Goal: Information Seeking & Learning: Learn about a topic

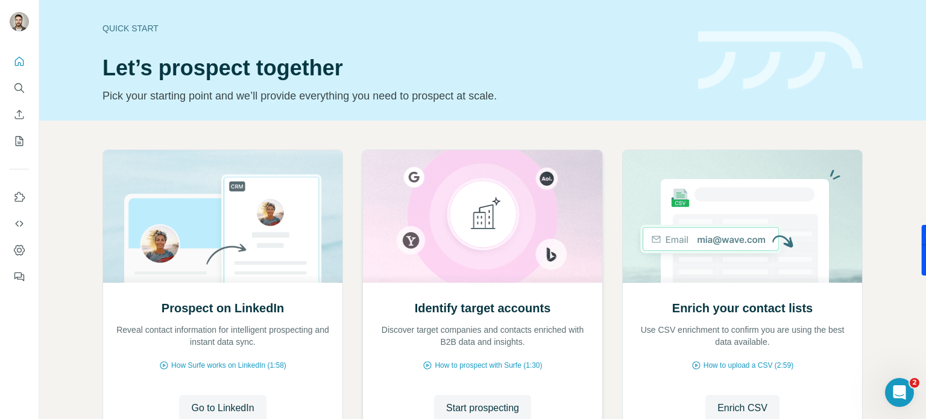
scroll to position [60, 0]
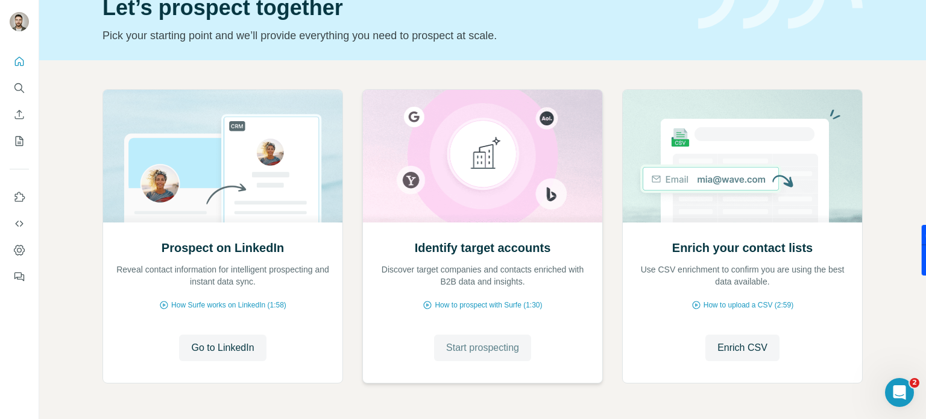
click at [484, 346] on span "Start prospecting" at bounding box center [482, 347] width 73 height 14
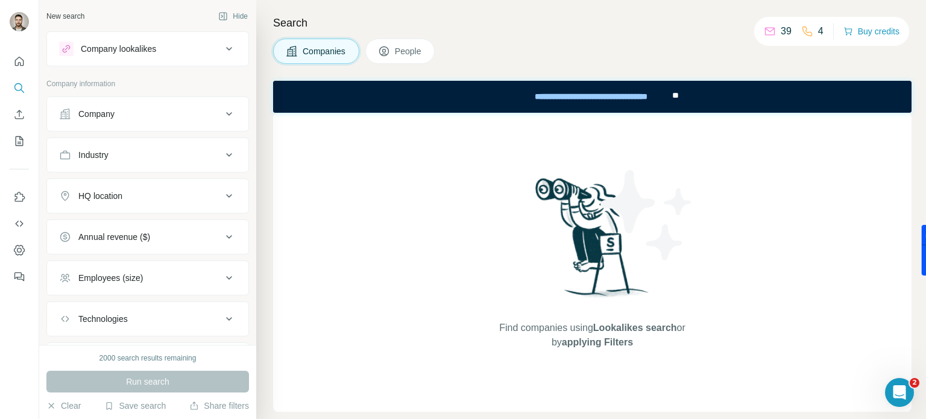
click at [222, 117] on icon at bounding box center [229, 114] width 14 height 14
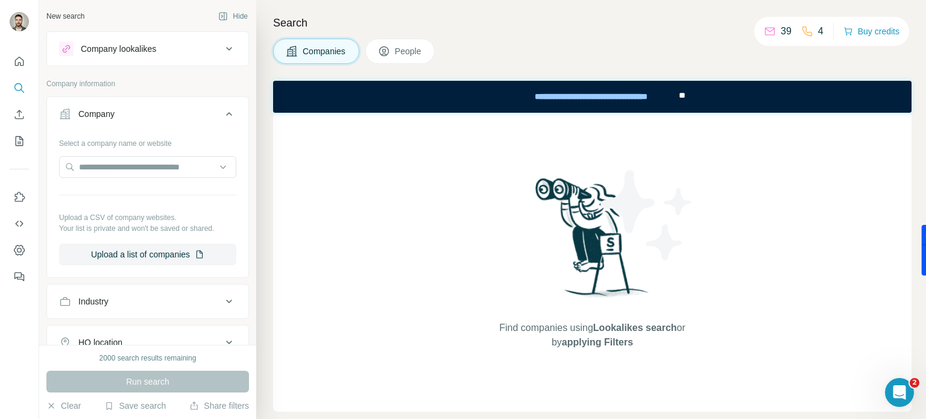
click at [207, 110] on div "Company" at bounding box center [140, 114] width 163 height 12
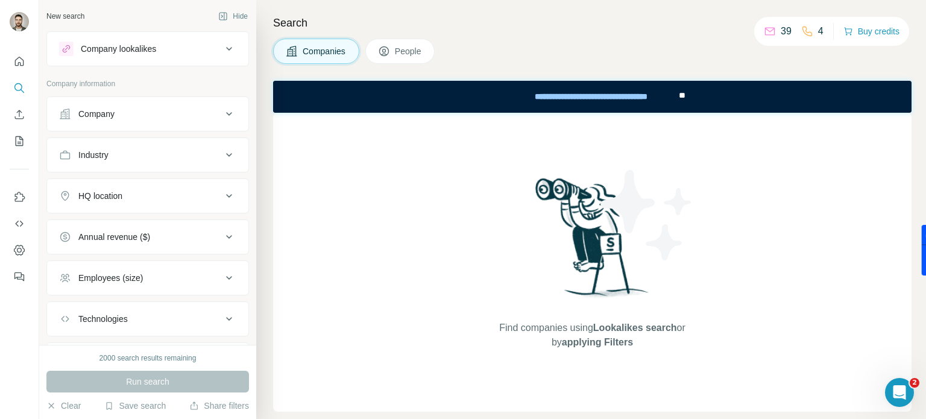
drag, startPoint x: 198, startPoint y: 152, endPoint x: 204, endPoint y: 154, distance: 6.7
click at [198, 154] on div "Industry" at bounding box center [140, 155] width 163 height 12
click at [156, 186] on input at bounding box center [141, 184] width 149 height 13
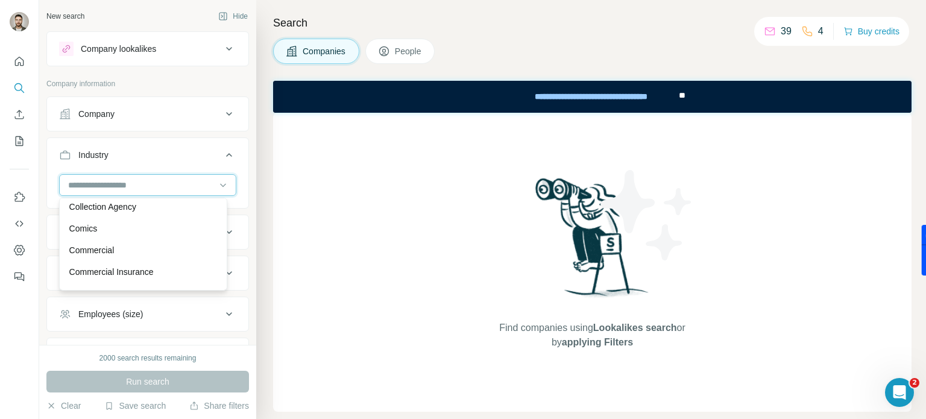
scroll to position [2230, 0]
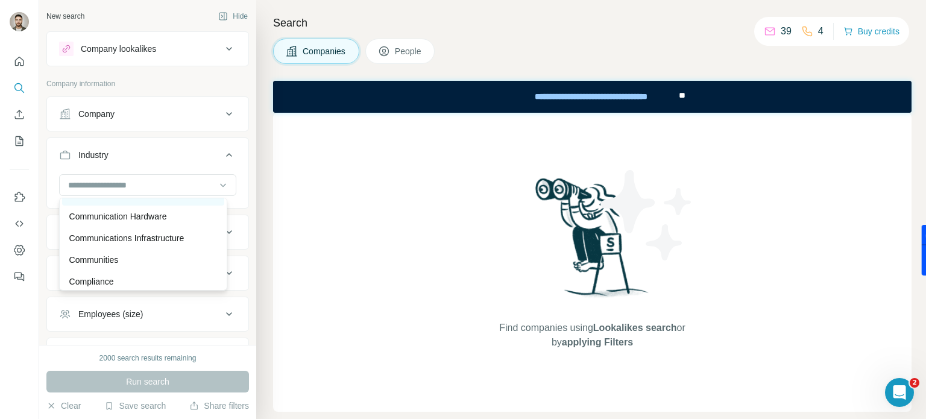
click at [144, 205] on div "Commercial Real Estate" at bounding box center [143, 195] width 162 height 22
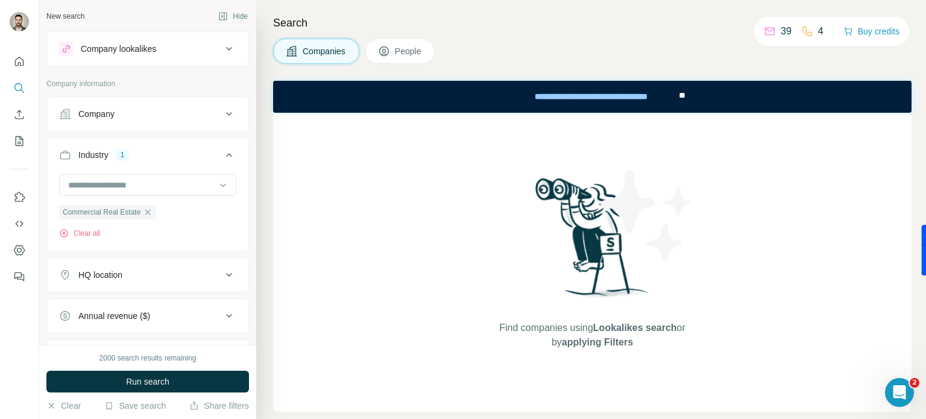
click at [144, 269] on div "HQ location" at bounding box center [140, 275] width 163 height 12
click at [130, 303] on input "text" at bounding box center [147, 305] width 177 height 22
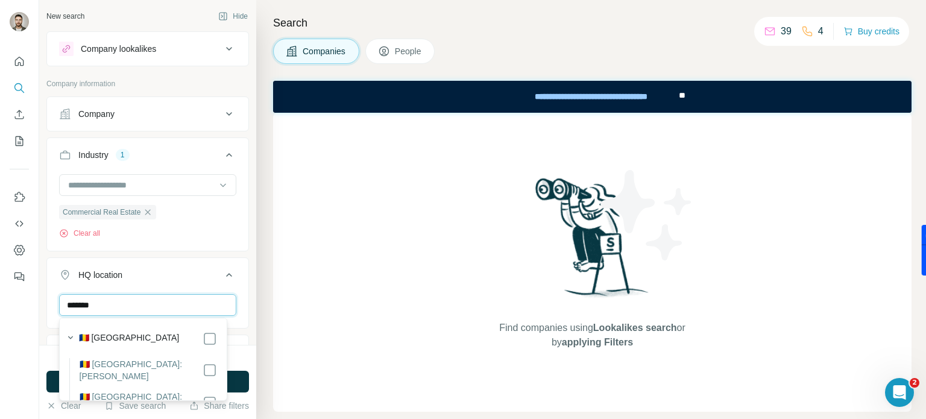
type input "*******"
click at [134, 334] on div "🇷🇴 [GEOGRAPHIC_DATA]" at bounding box center [148, 338] width 138 height 14
click at [65, 337] on icon "button" at bounding box center [70, 337] width 12 height 12
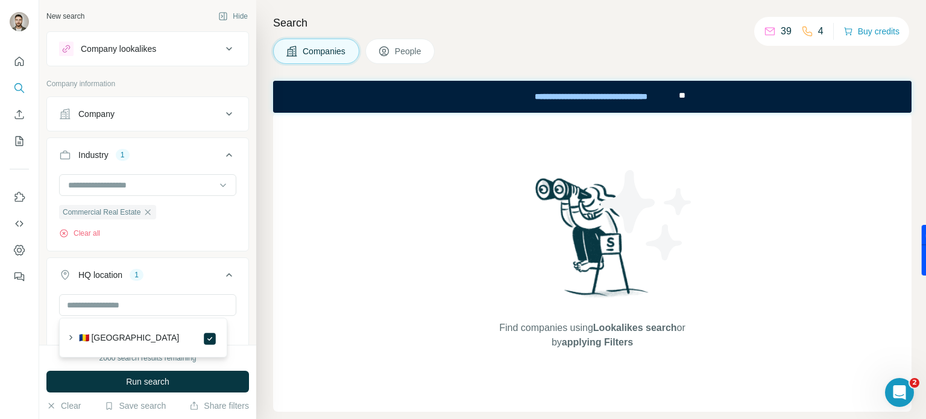
click at [181, 252] on ul "Company Industry 1 Commercial Real Estate Clear all HQ location 1 [GEOGRAPHIC_D…" at bounding box center [147, 315] width 202 height 439
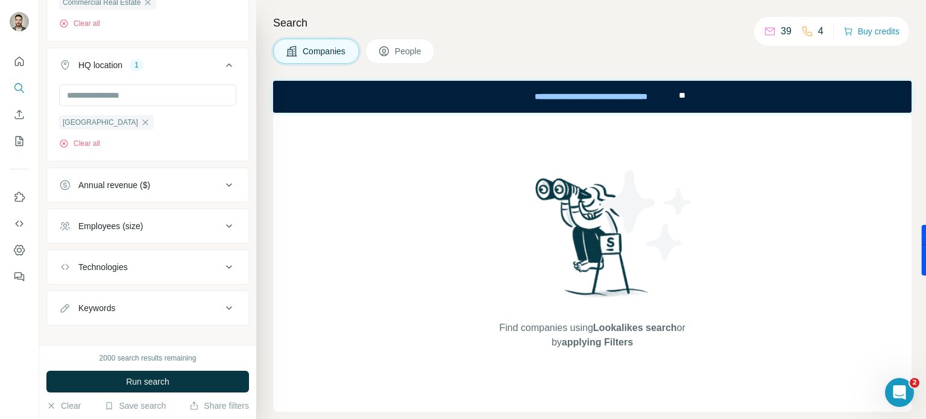
scroll to position [222, 0]
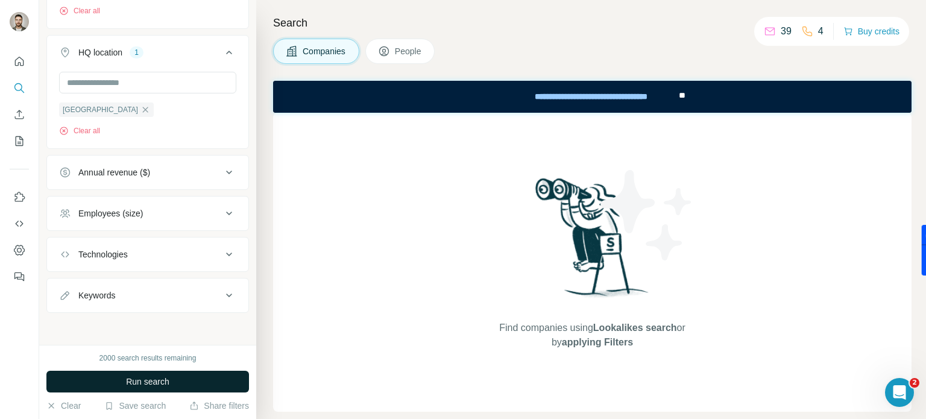
click at [175, 383] on button "Run search" at bounding box center [147, 382] width 202 height 22
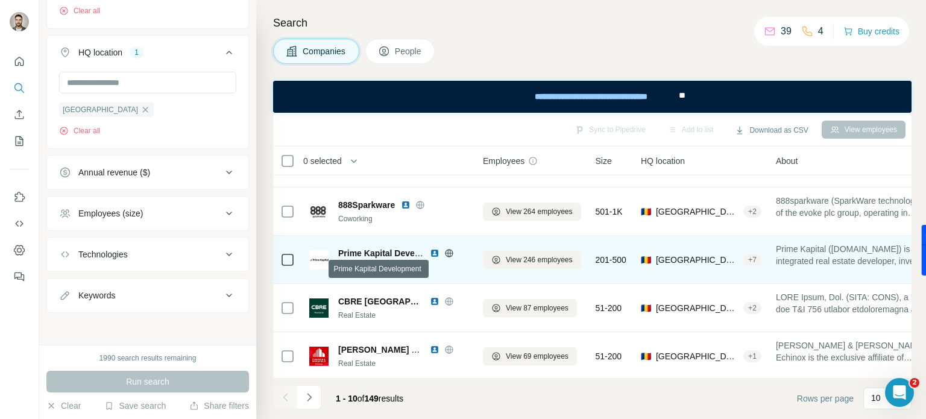
scroll to position [285, 0]
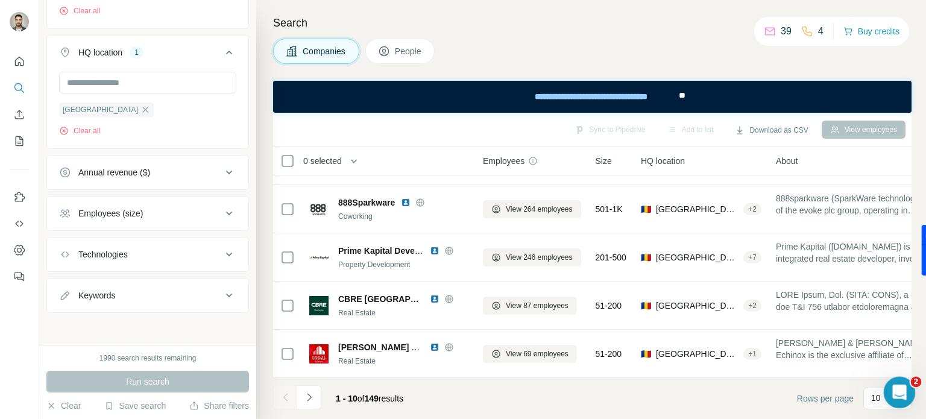
drag, startPoint x: 914, startPoint y: 313, endPoint x: 906, endPoint y: 119, distance: 193.6
click at [906, 376] on html at bounding box center [897, 390] width 29 height 29
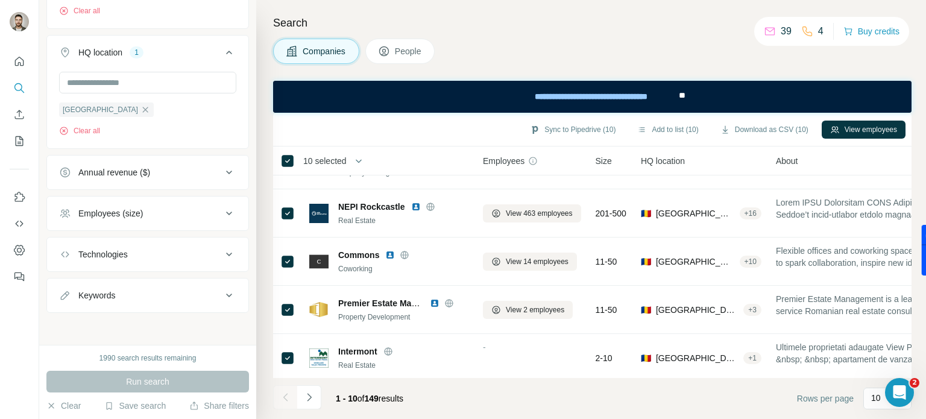
scroll to position [0, 0]
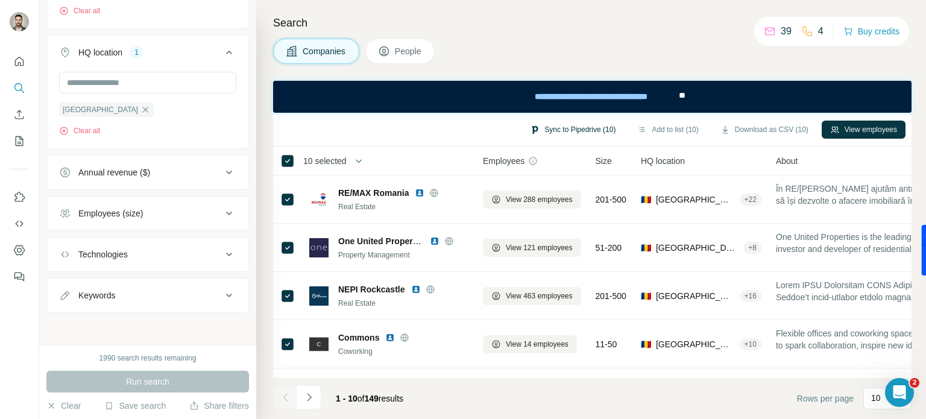
click at [566, 125] on button "Sync to Pipedrive (10)" at bounding box center [572, 130] width 102 height 18
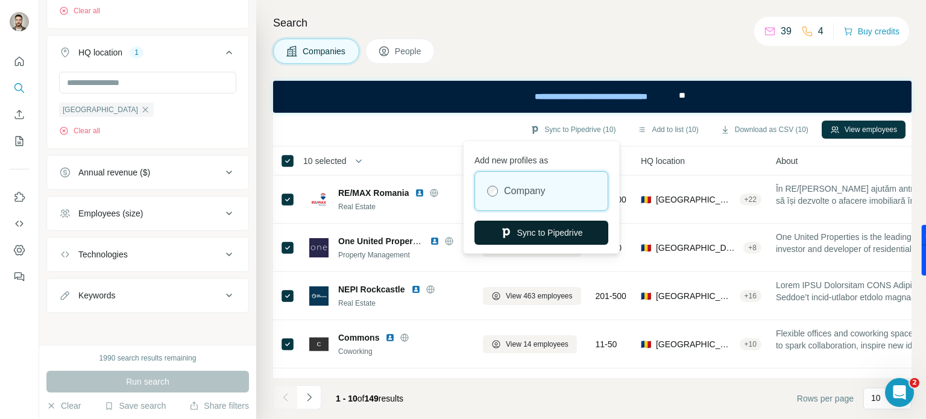
click at [537, 233] on button "Sync to Pipedrive" at bounding box center [541, 233] width 134 height 24
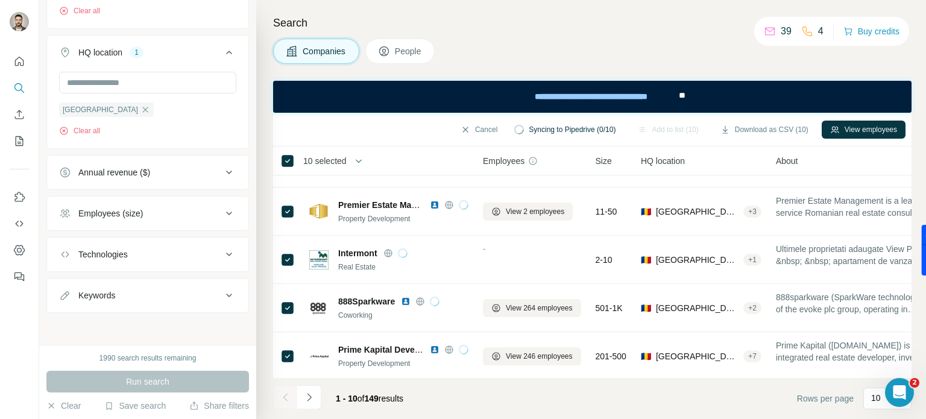
scroll to position [121, 0]
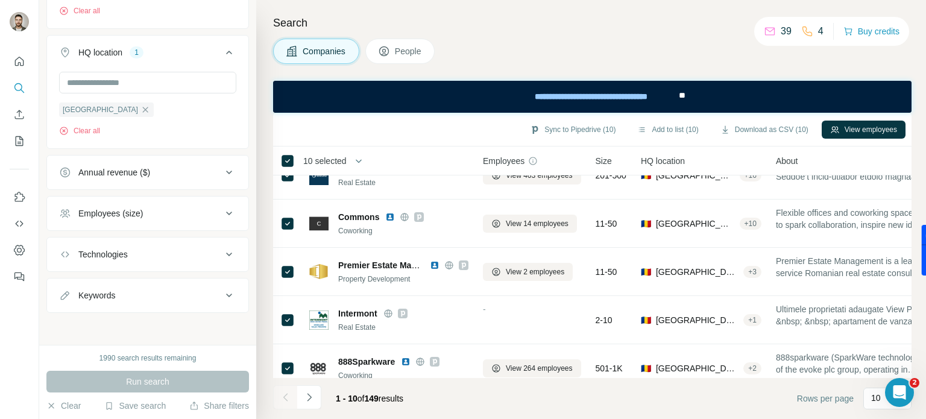
click at [178, 209] on div "Employees (size)" at bounding box center [140, 213] width 163 height 12
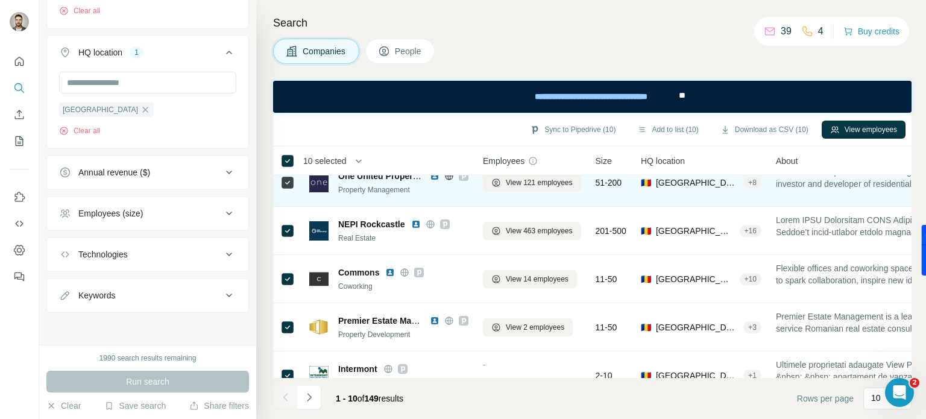
scroll to position [0, 0]
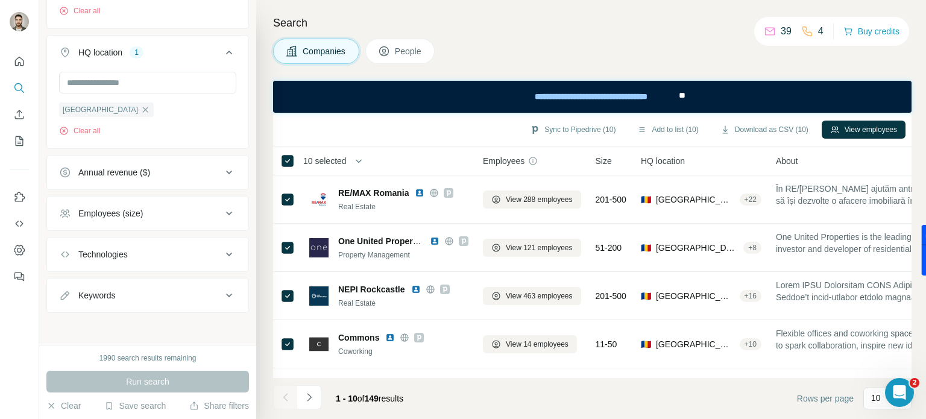
click at [398, 55] on span "People" at bounding box center [409, 51] width 28 height 12
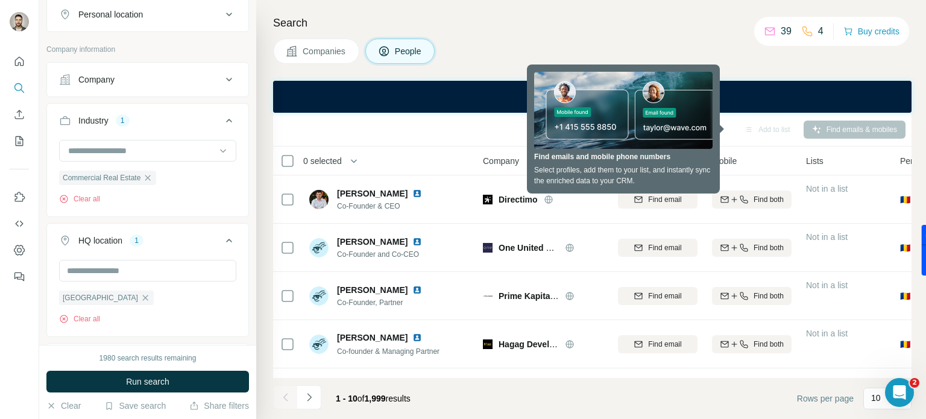
click at [476, 132] on div "Sync to Pipedrive Add to list Find emails & mobiles" at bounding box center [592, 129] width 626 height 21
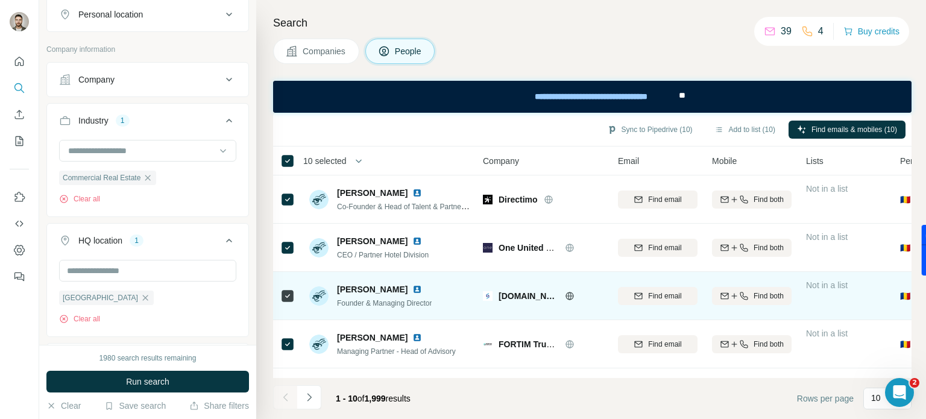
scroll to position [285, 0]
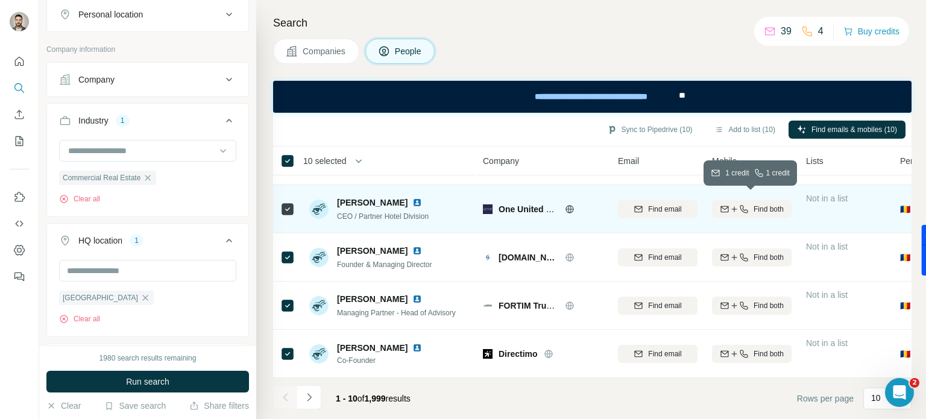
click at [741, 204] on icon "button" at bounding box center [744, 209] width 10 height 10
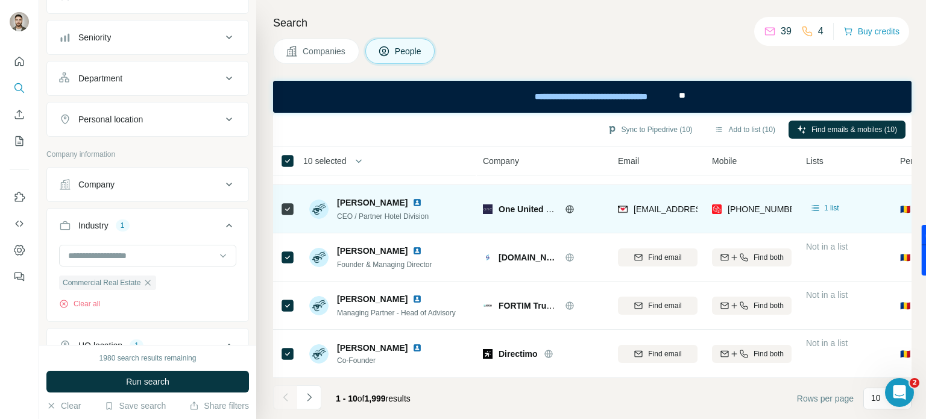
scroll to position [121, 0]
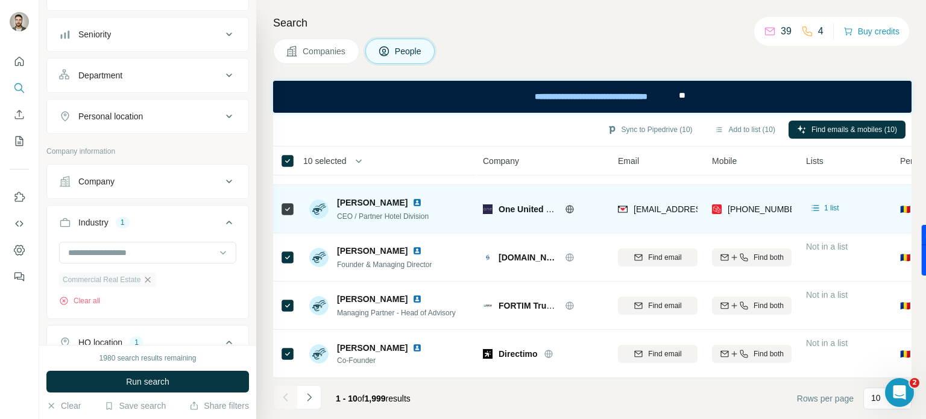
click at [146, 277] on icon "button" at bounding box center [148, 280] width 10 height 10
click at [151, 256] on input at bounding box center [141, 252] width 149 height 13
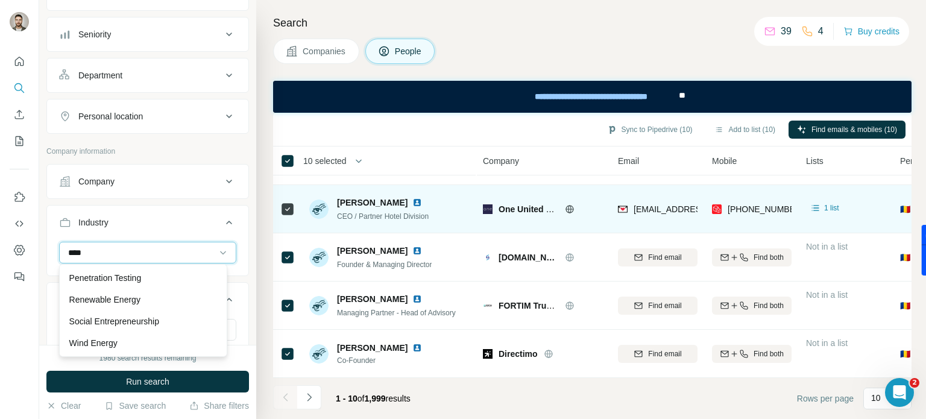
scroll to position [108, 0]
type input "****"
click at [152, 323] on div "Renewable Energy" at bounding box center [143, 321] width 148 height 12
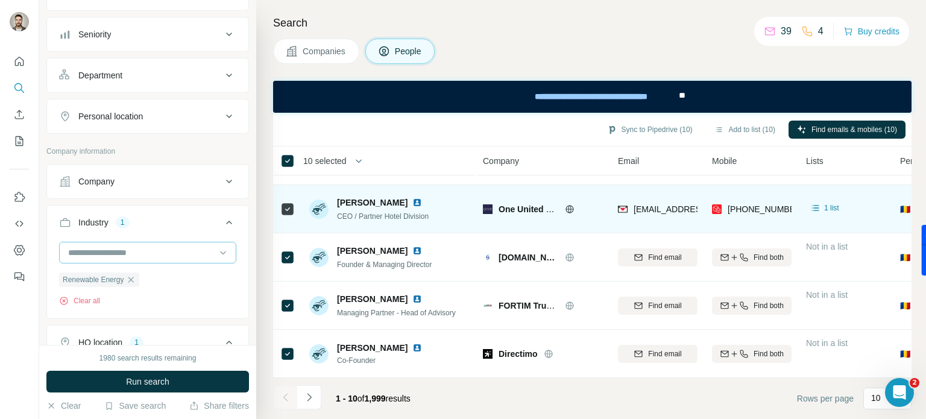
click at [133, 256] on input at bounding box center [141, 252] width 149 height 13
type input "****"
click at [242, 234] on div "New search Hide Company lookalikes Personal information Job title Seniority Dep…" at bounding box center [147, 172] width 217 height 345
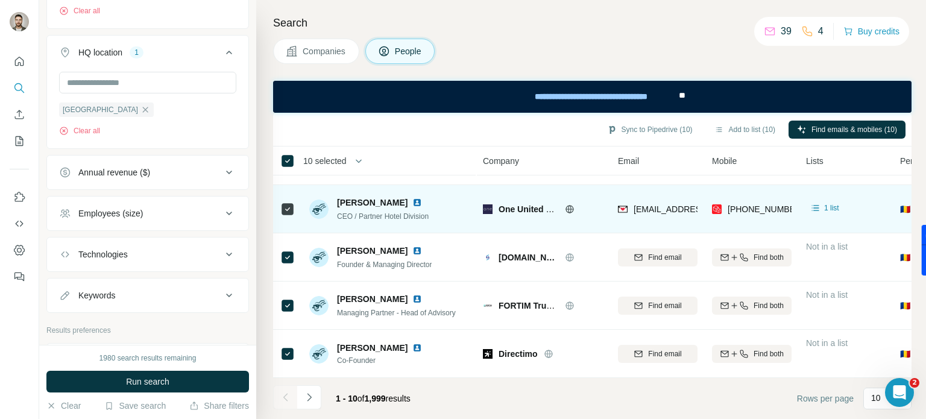
scroll to position [482, 0]
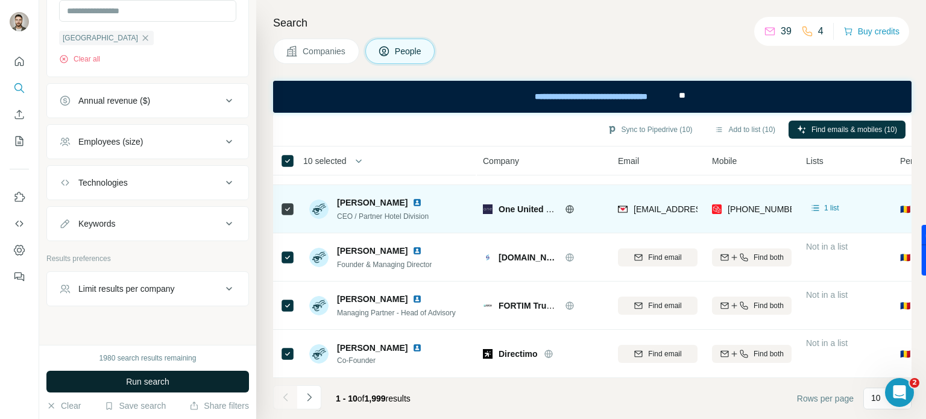
click at [154, 380] on span "Run search" at bounding box center [147, 381] width 43 height 12
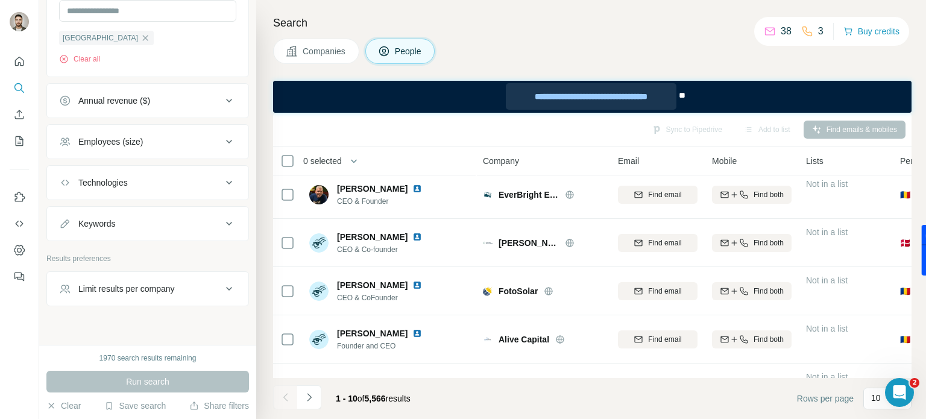
scroll to position [0, 0]
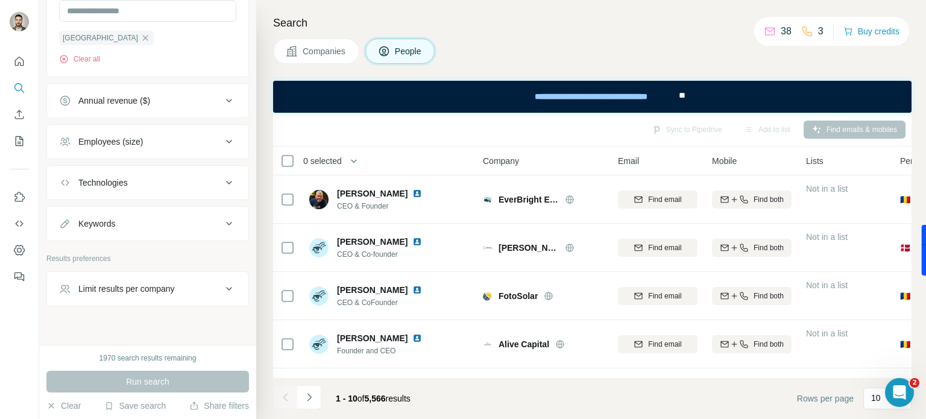
click at [339, 54] on span "Companies" at bounding box center [324, 51] width 44 height 12
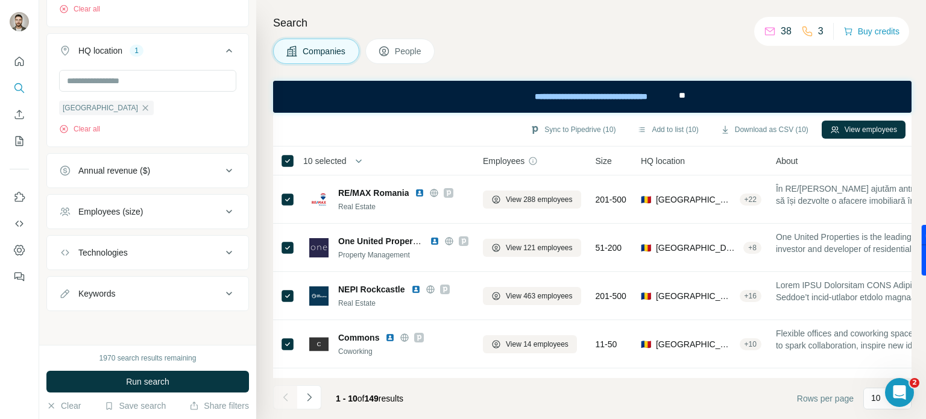
scroll to position [222, 0]
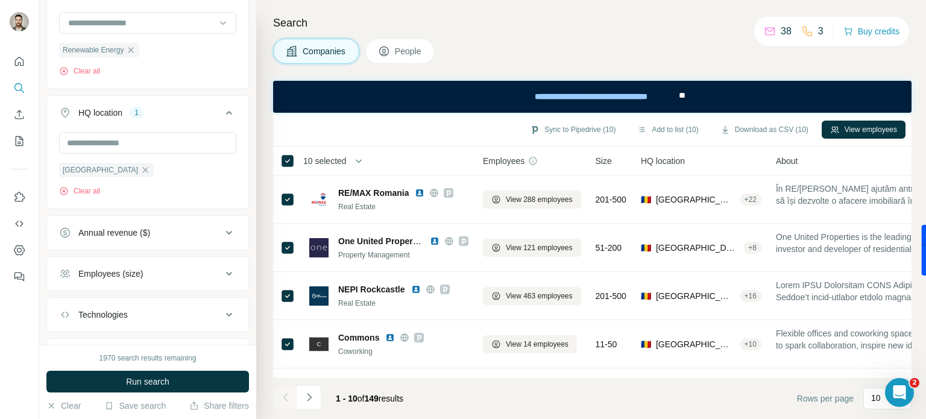
scroll to position [42, 0]
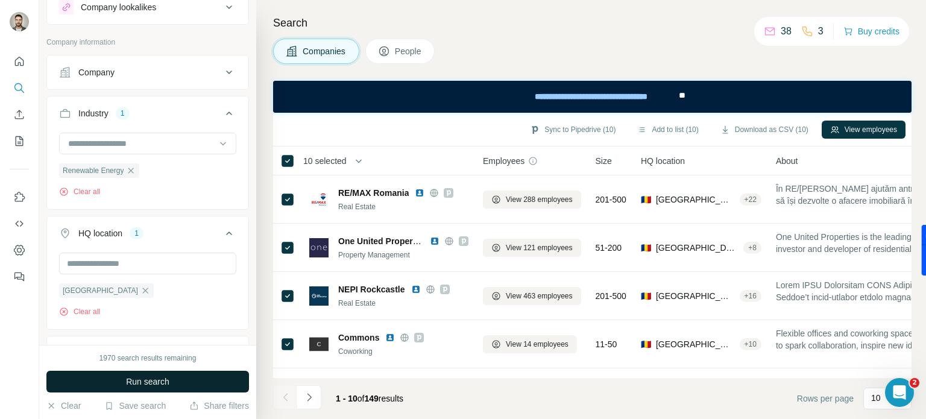
click at [166, 385] on span "Run search" at bounding box center [147, 381] width 43 height 12
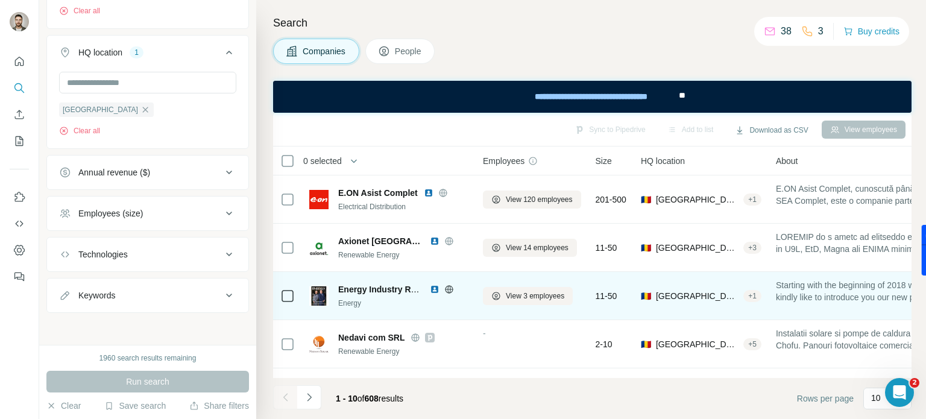
scroll to position [285, 0]
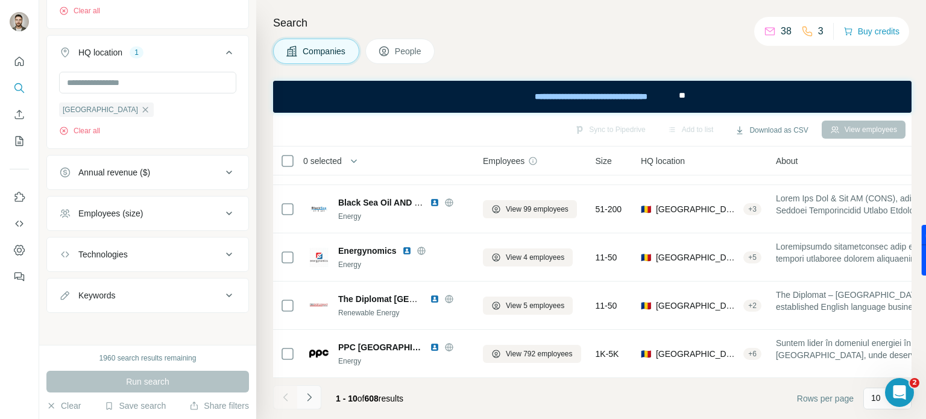
click at [311, 394] on icon "Navigate to next page" at bounding box center [309, 397] width 12 height 12
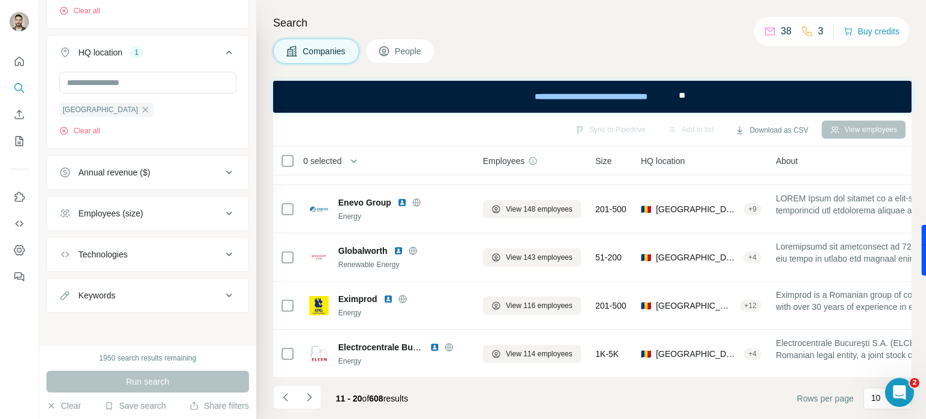
click at [313, 396] on icon "Navigate to next page" at bounding box center [309, 397] width 12 height 12
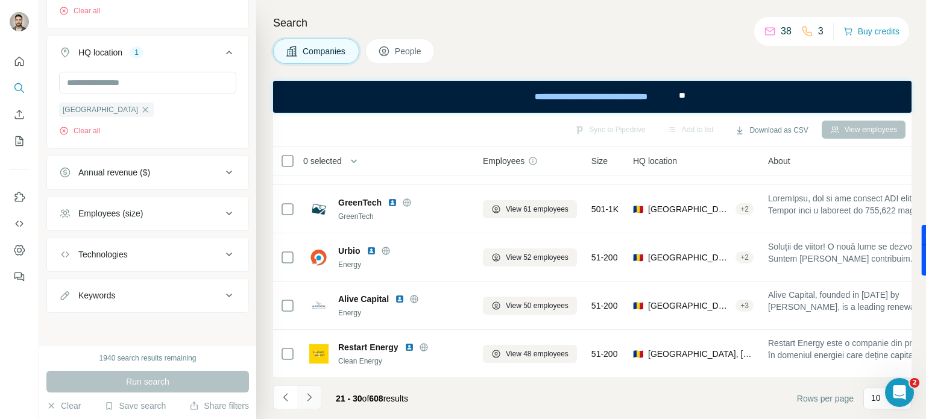
click at [313, 400] on icon "Navigate to next page" at bounding box center [309, 397] width 12 height 12
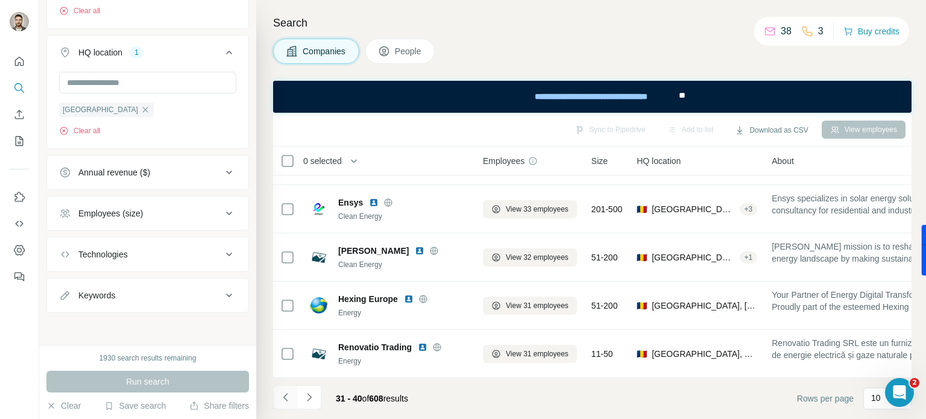
click at [283, 400] on icon "Navigate to previous page" at bounding box center [286, 397] width 12 height 12
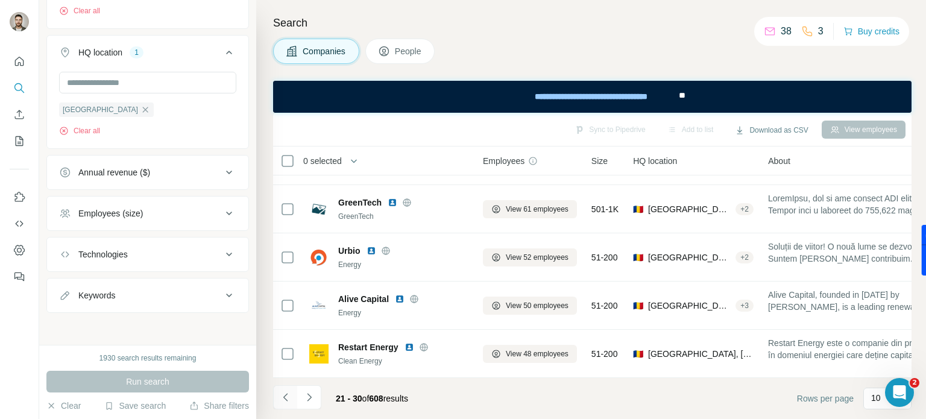
click at [283, 400] on icon "Navigate to previous page" at bounding box center [286, 397] width 12 height 12
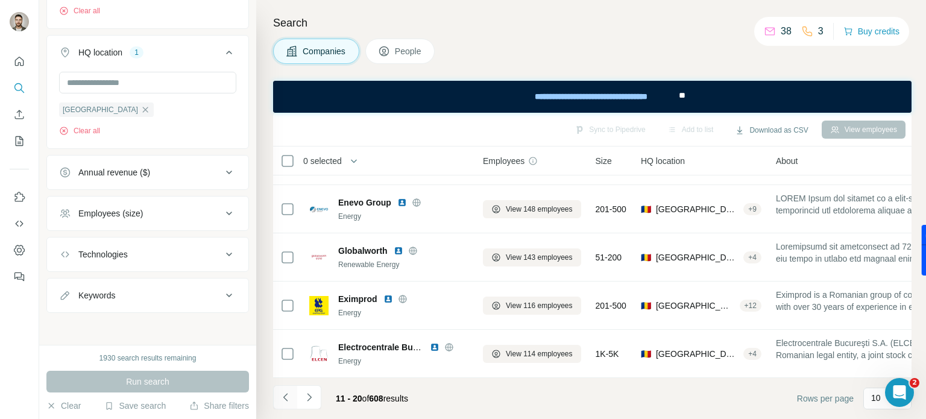
click at [283, 400] on icon "Navigate to previous page" at bounding box center [286, 397] width 12 height 12
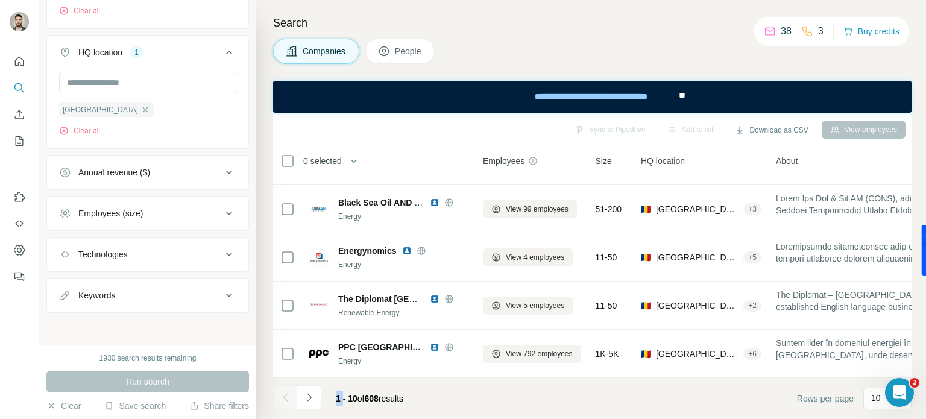
click at [283, 400] on div at bounding box center [285, 397] width 24 height 24
click at [409, 58] on button "People" at bounding box center [400, 51] width 70 height 25
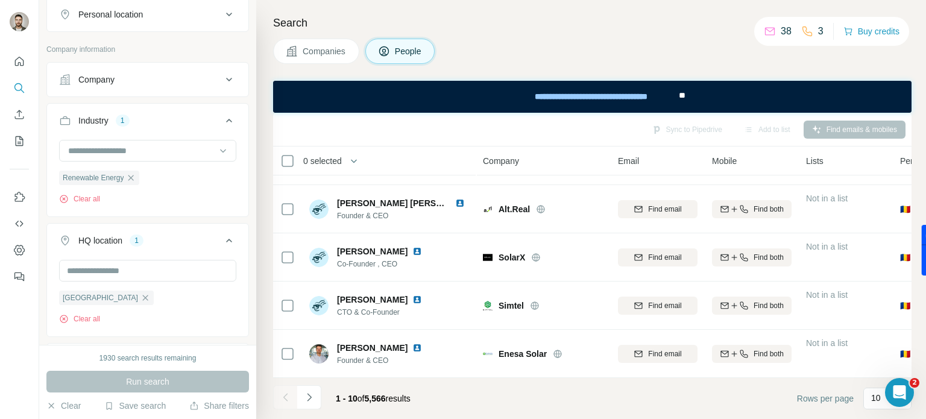
click at [403, 387] on div "1 - 10 of 5,566 results" at bounding box center [373, 398] width 94 height 27
click at [303, 399] on icon "Navigate to next page" at bounding box center [309, 397] width 12 height 12
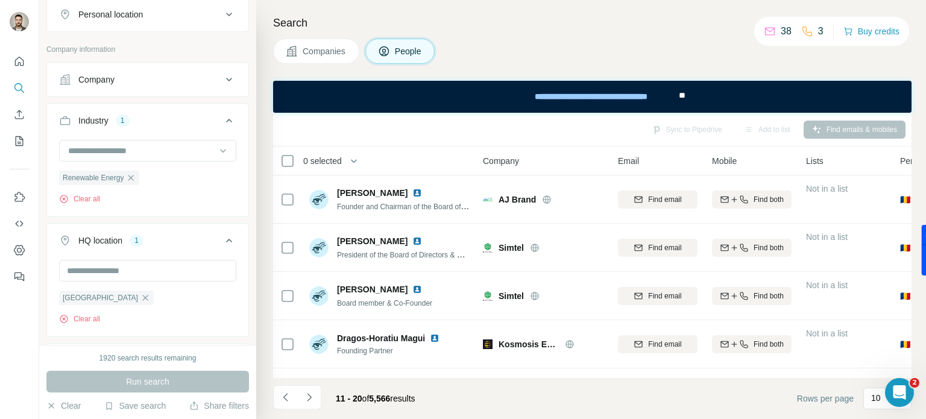
click at [331, 55] on span "Companies" at bounding box center [324, 51] width 44 height 12
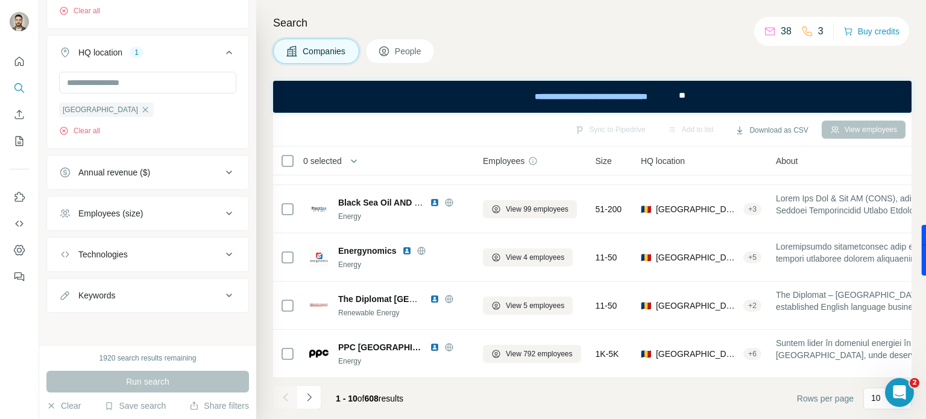
scroll to position [285, 0]
click at [312, 404] on button "Navigate to next page" at bounding box center [309, 397] width 24 height 24
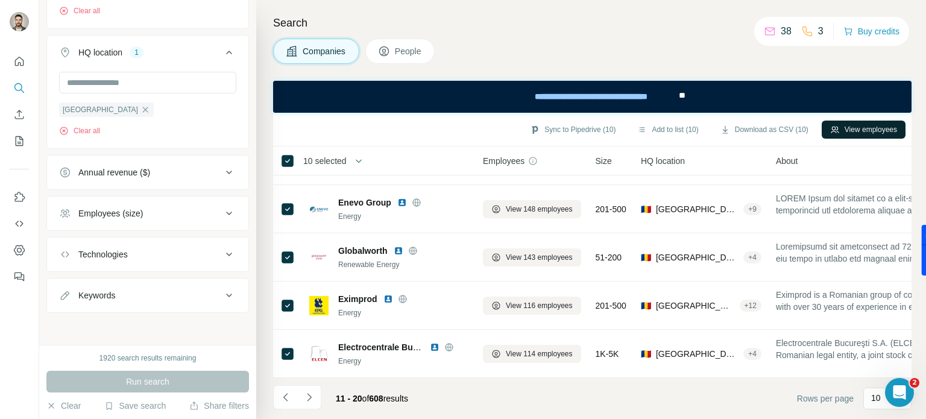
click at [868, 132] on button "View employees" at bounding box center [863, 130] width 84 height 18
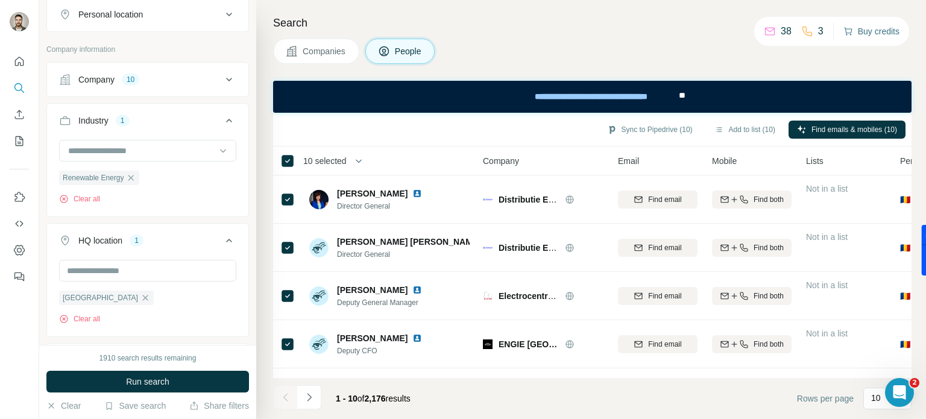
click at [860, 25] on button "Buy credits" at bounding box center [871, 31] width 56 height 17
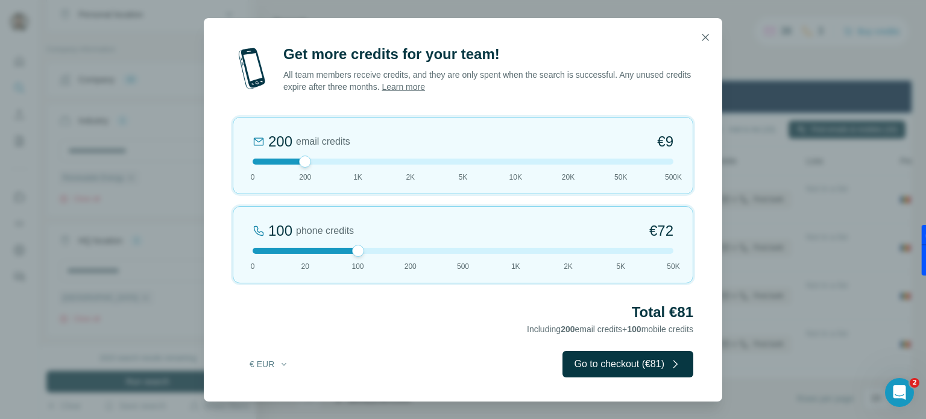
drag, startPoint x: 307, startPoint y: 251, endPoint x: 364, endPoint y: 259, distance: 57.1
click at [364, 259] on div "100 phone credits €[PHONE_NUMBER] 1K 2K 5K 50K" at bounding box center [463, 244] width 460 height 77
drag, startPoint x: 368, startPoint y: 248, endPoint x: 406, endPoint y: 249, distance: 38.6
click at [406, 249] on div at bounding box center [410, 251] width 12 height 12
click at [702, 38] on icon "button" at bounding box center [705, 37] width 12 height 12
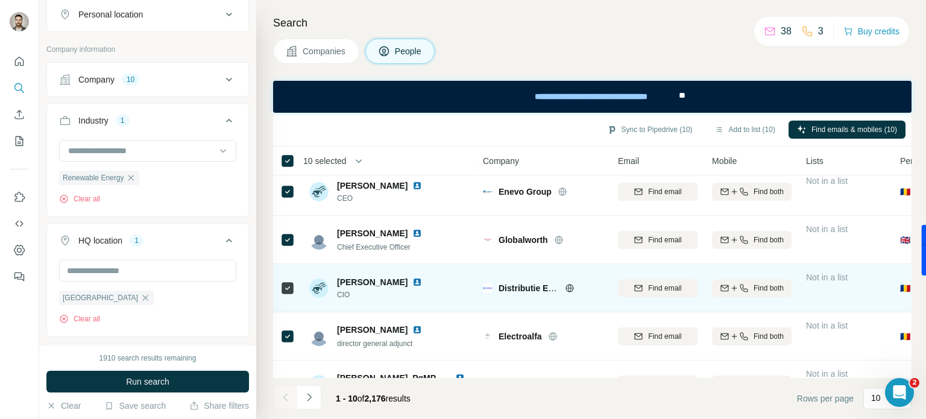
scroll to position [285, 0]
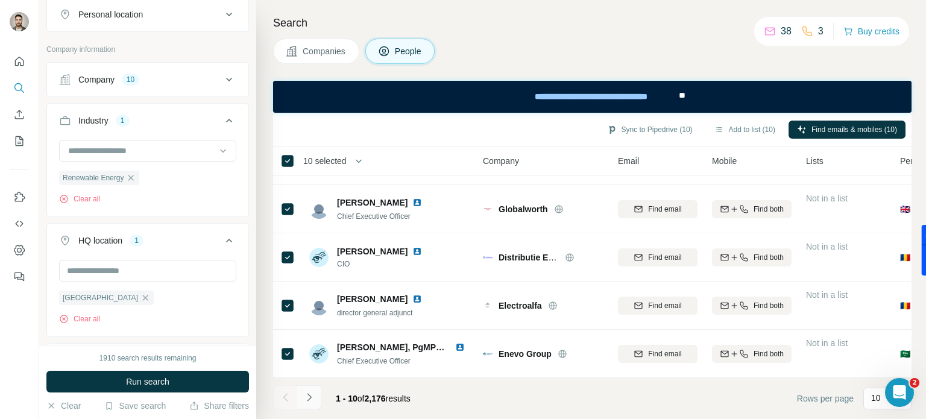
click at [304, 403] on button "Navigate to next page" at bounding box center [309, 397] width 24 height 24
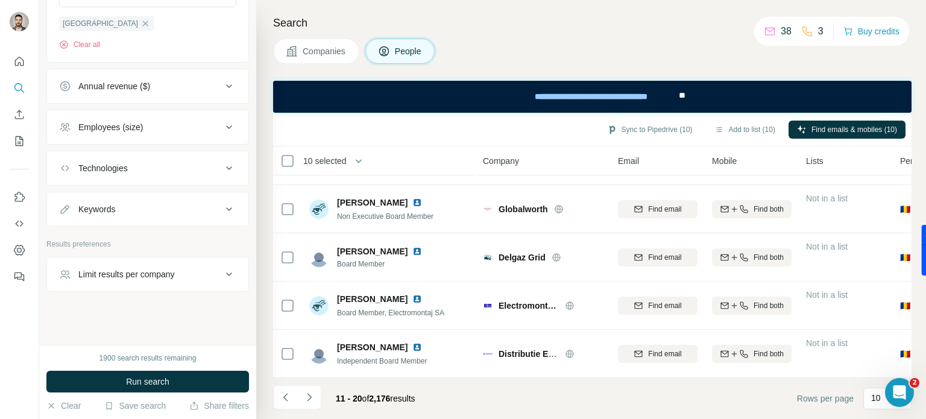
scroll to position [316, 0]
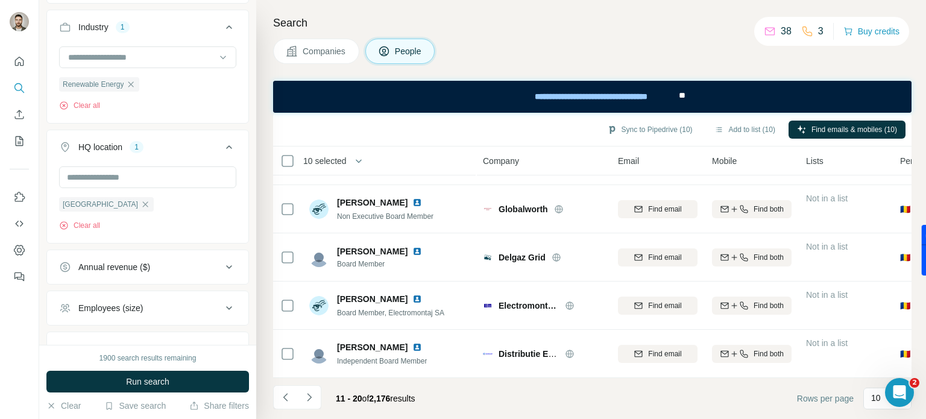
click at [331, 47] on span "Companies" at bounding box center [324, 51] width 44 height 12
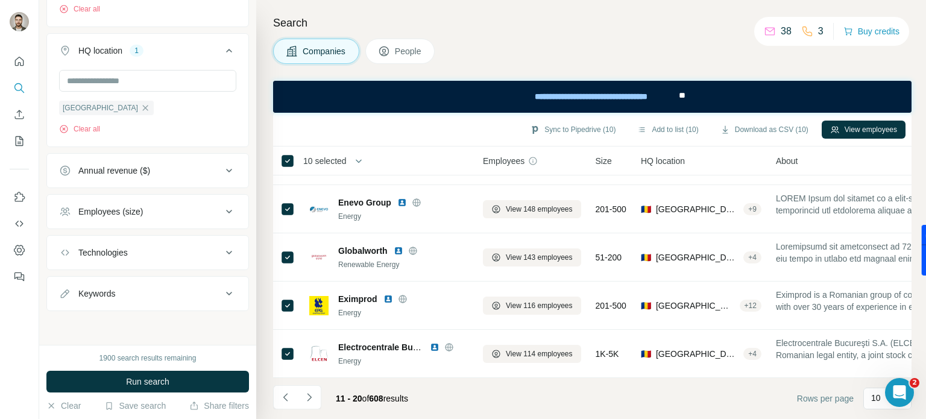
scroll to position [222, 0]
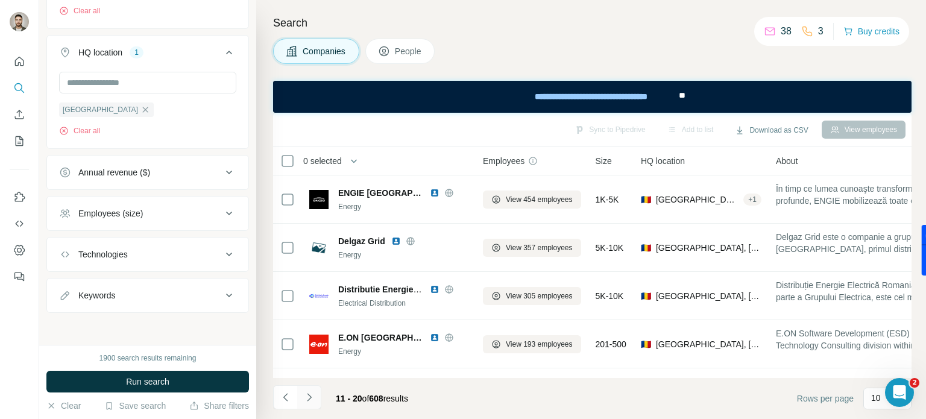
click at [309, 393] on icon "Navigate to next page" at bounding box center [309, 397] width 12 height 12
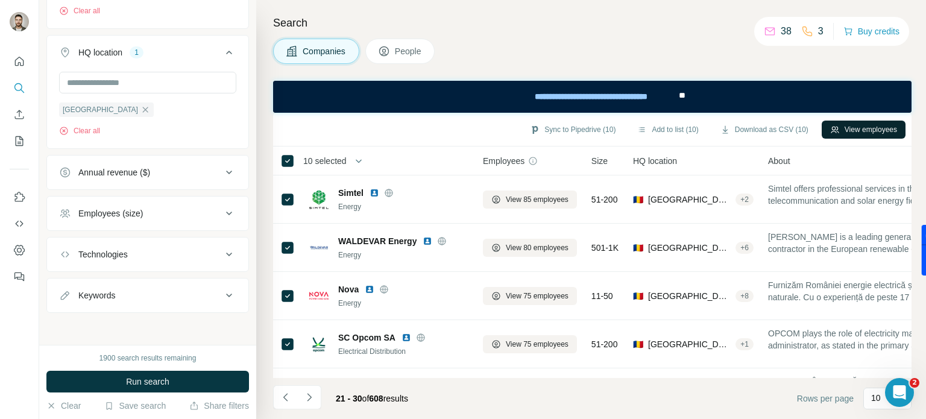
click at [848, 127] on button "View employees" at bounding box center [863, 130] width 84 height 18
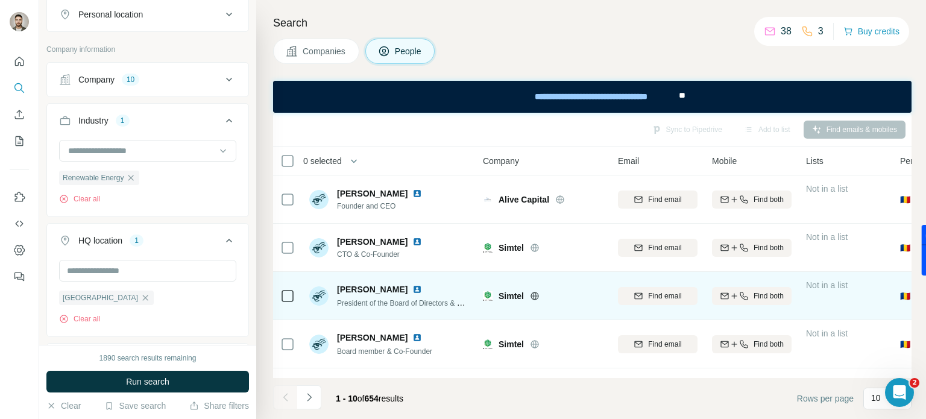
scroll to position [285, 0]
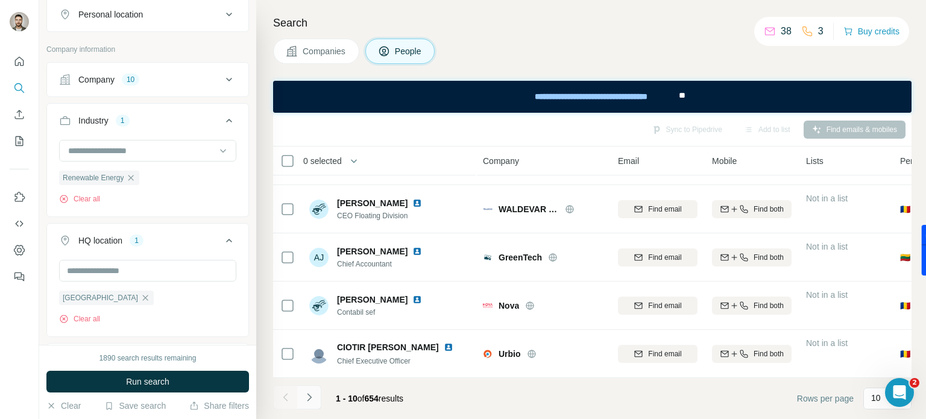
click at [301, 400] on button "Navigate to next page" at bounding box center [309, 397] width 24 height 24
click at [311, 395] on icon "Navigate to next page" at bounding box center [309, 397] width 12 height 12
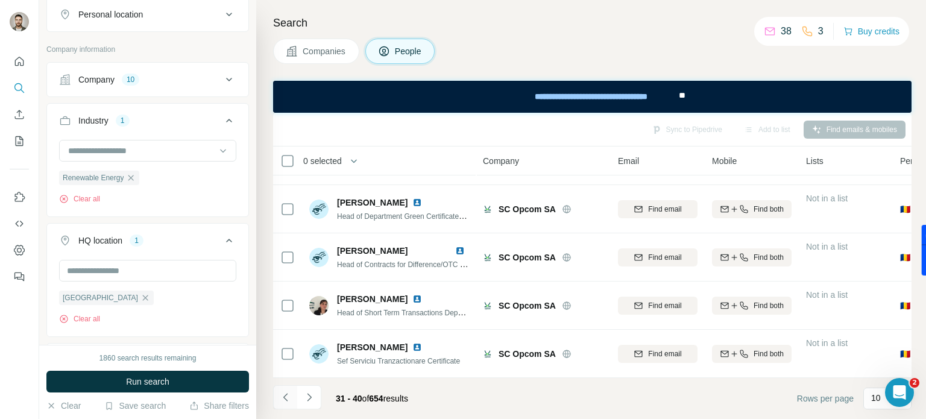
click at [281, 395] on icon "Navigate to previous page" at bounding box center [286, 397] width 12 height 12
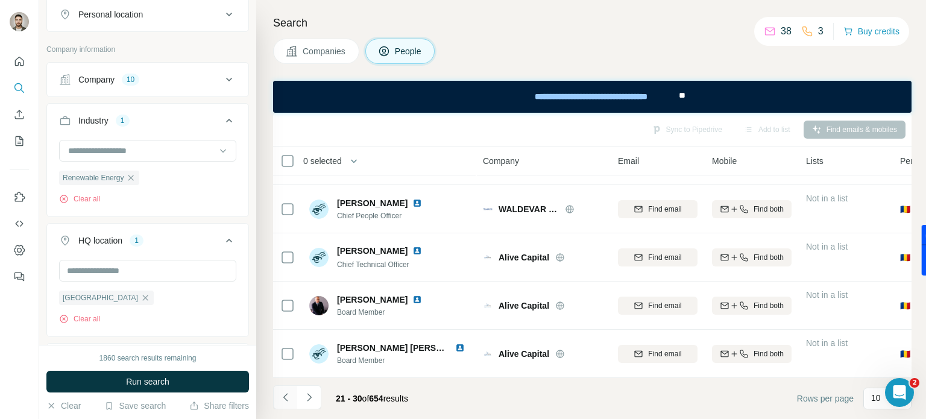
click at [281, 396] on icon "Navigate to previous page" at bounding box center [286, 397] width 12 height 12
click at [281, 397] on icon "Navigate to previous page" at bounding box center [286, 397] width 12 height 12
click at [281, 397] on div at bounding box center [285, 397] width 24 height 24
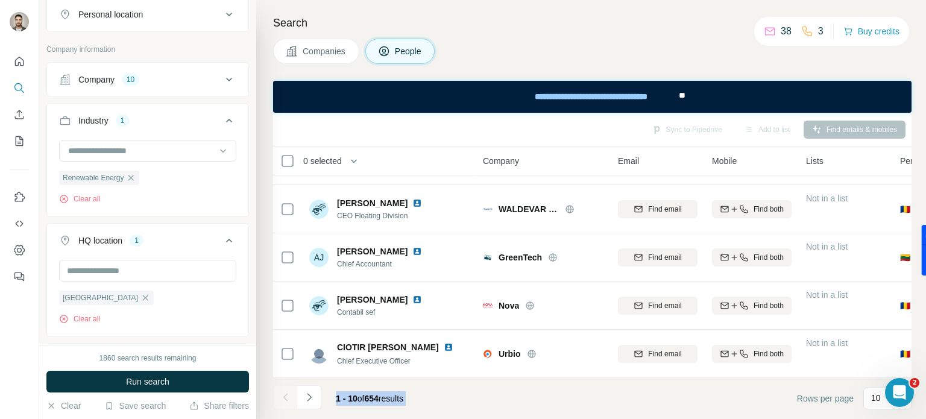
click at [281, 397] on div at bounding box center [285, 397] width 24 height 24
click at [481, 398] on footer "1 - 10 of 654 results Rows per page 10" at bounding box center [592, 398] width 638 height 41
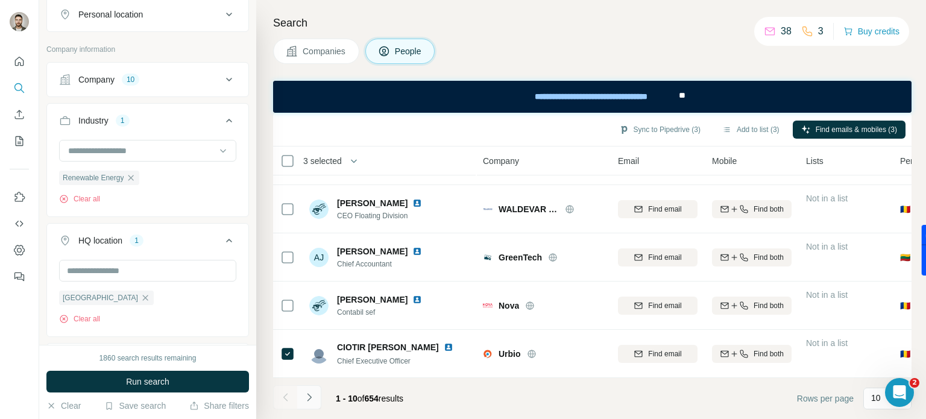
click at [307, 398] on icon "Navigate to next page" at bounding box center [309, 397] width 12 height 12
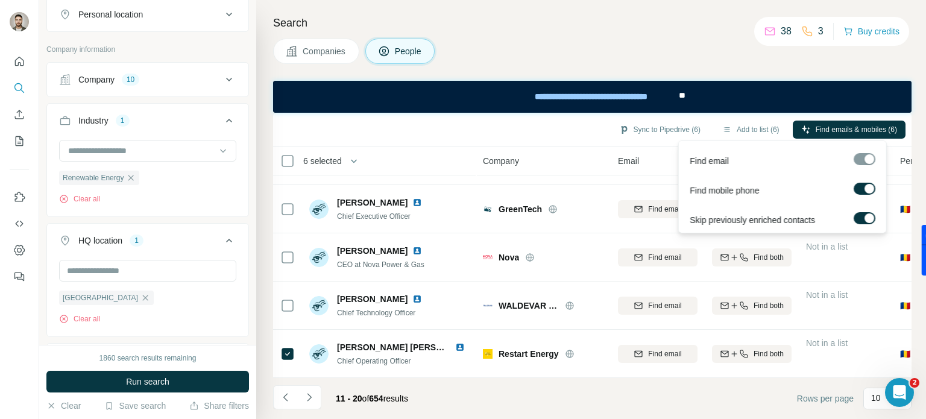
click at [868, 187] on div at bounding box center [869, 189] width 10 height 10
click at [853, 127] on span "Find emails (6)" at bounding box center [873, 129] width 48 height 11
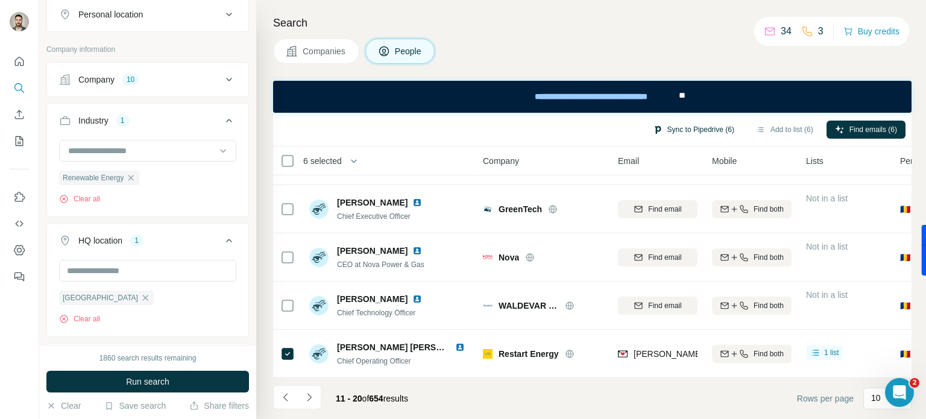
click at [675, 130] on button "Sync to Pipedrive (6)" at bounding box center [693, 130] width 98 height 18
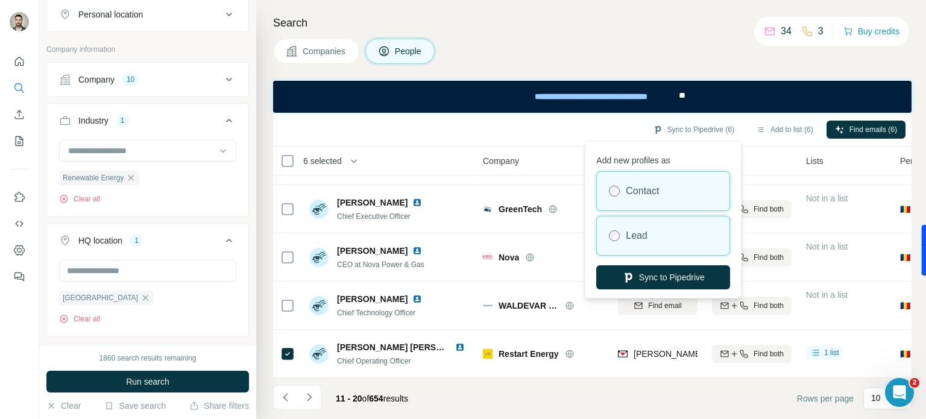
click at [658, 240] on div "Lead" at bounding box center [663, 235] width 133 height 39
click at [651, 189] on label "Contact" at bounding box center [641, 191] width 33 height 14
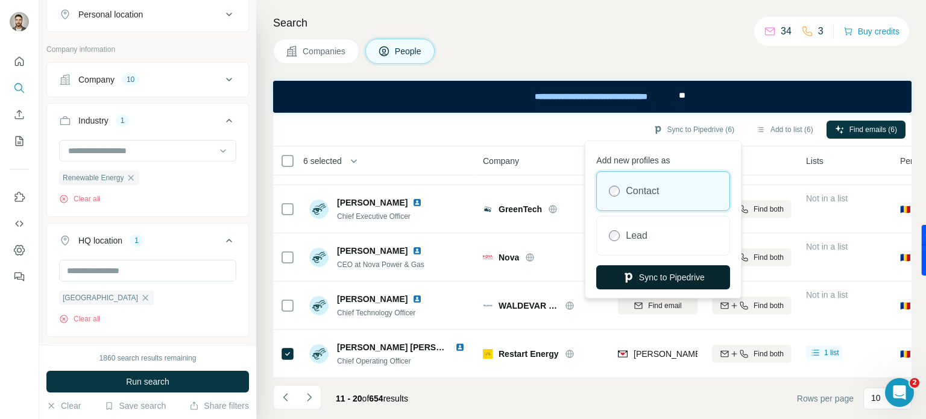
click at [657, 274] on button "Sync to Pipedrive" at bounding box center [663, 277] width 134 height 24
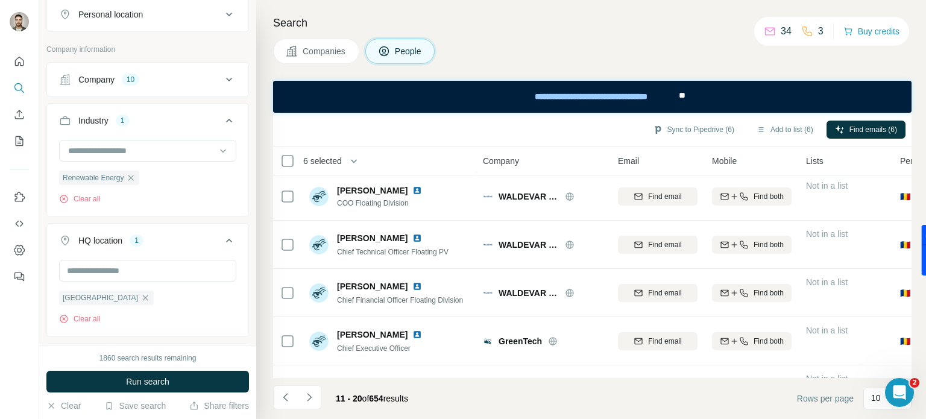
scroll to position [0, 0]
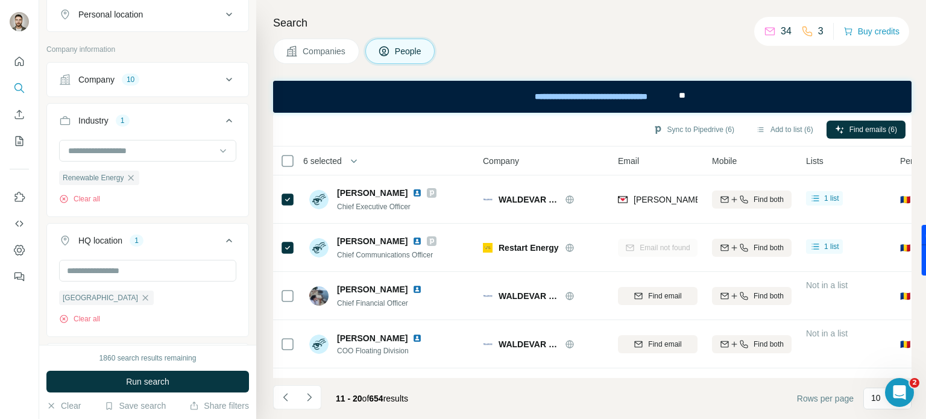
click at [328, 53] on span "Companies" at bounding box center [324, 51] width 44 height 12
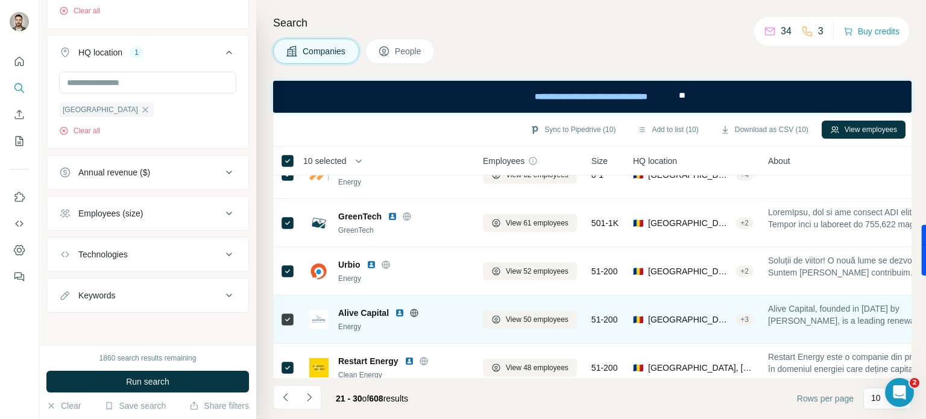
scroll to position [285, 0]
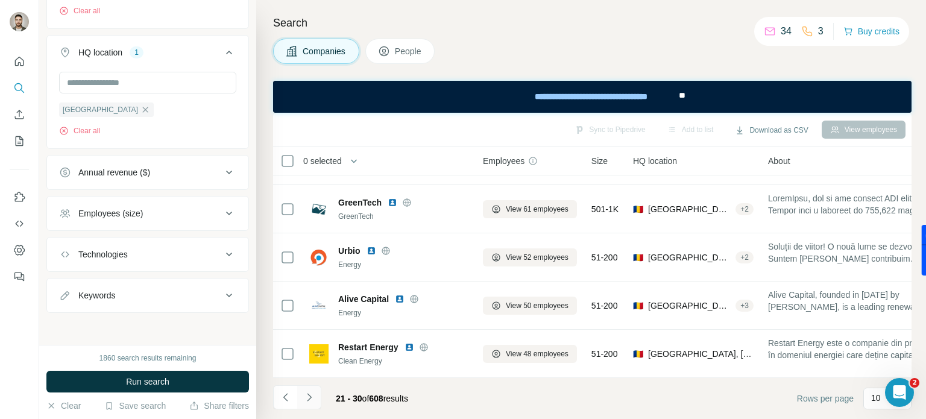
click at [313, 400] on icon "Navigate to next page" at bounding box center [309, 397] width 12 height 12
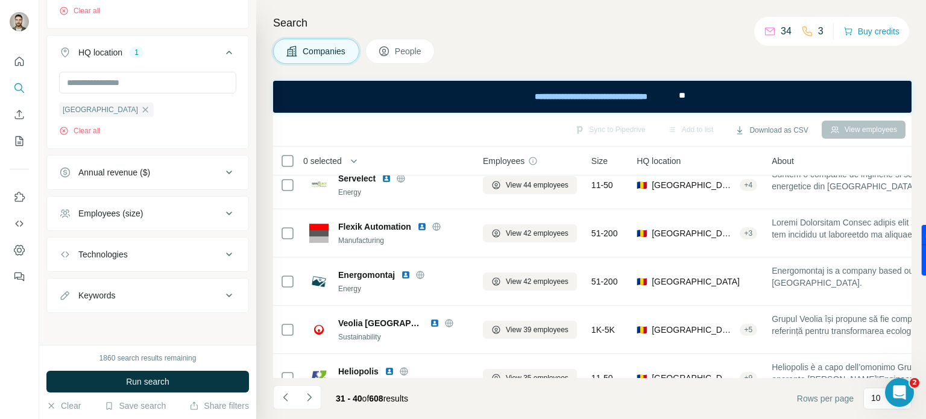
scroll to position [0, 0]
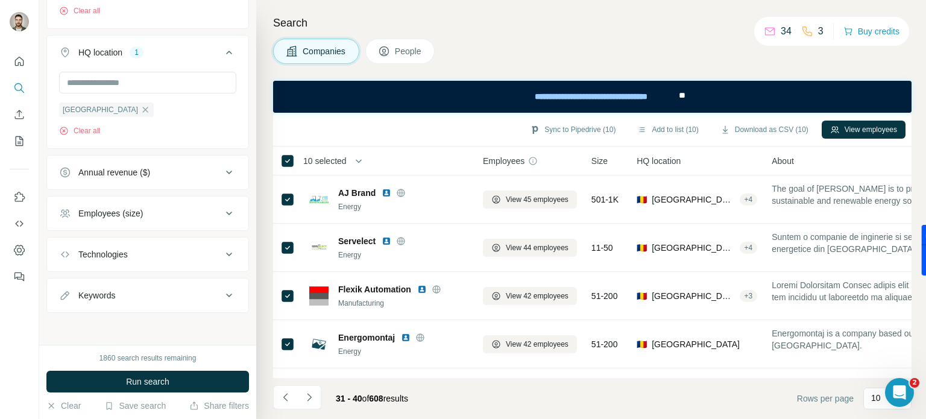
click at [412, 47] on span "People" at bounding box center [409, 51] width 28 height 12
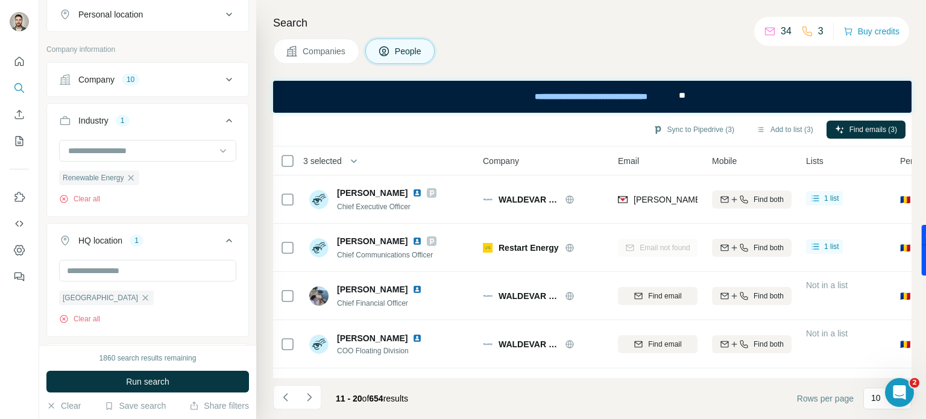
click at [330, 45] on span "Companies" at bounding box center [324, 51] width 44 height 12
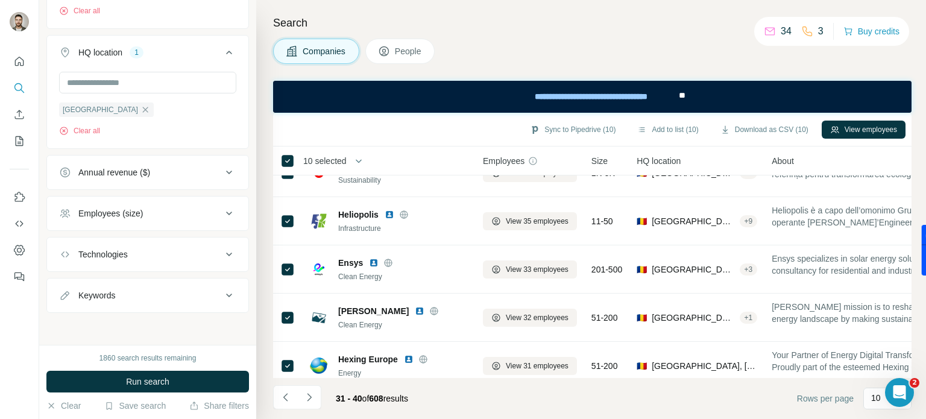
scroll to position [241, 0]
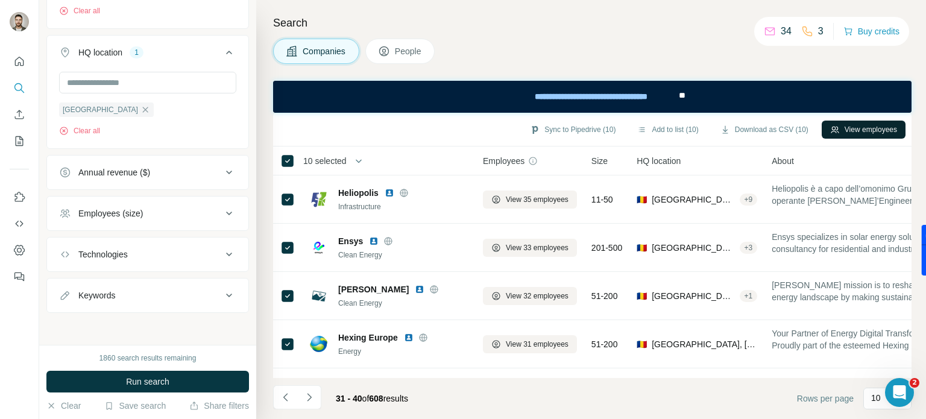
click at [863, 125] on button "View employees" at bounding box center [863, 130] width 84 height 18
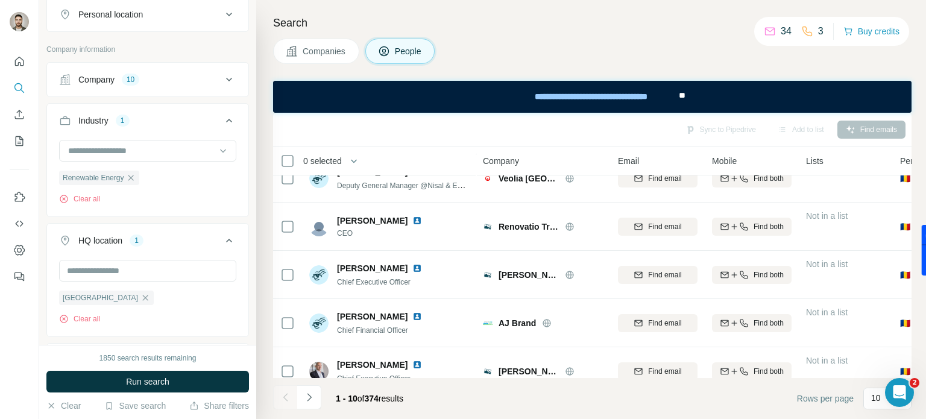
scroll to position [285, 0]
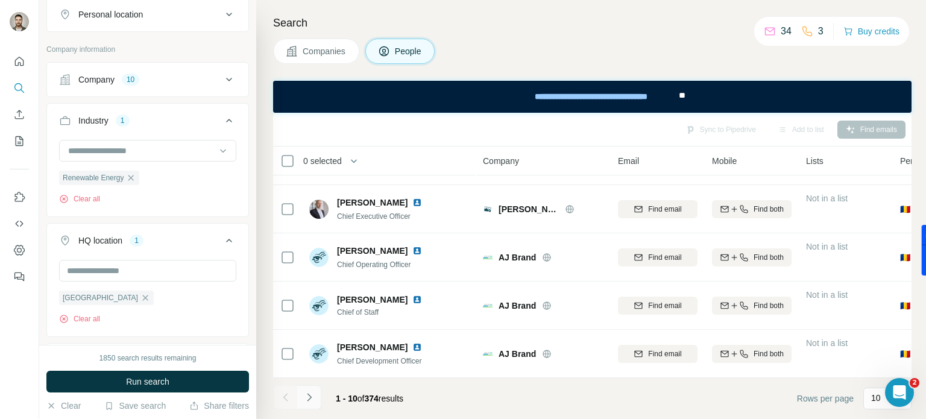
click at [309, 400] on icon "Navigate to next page" at bounding box center [309, 397] width 12 height 12
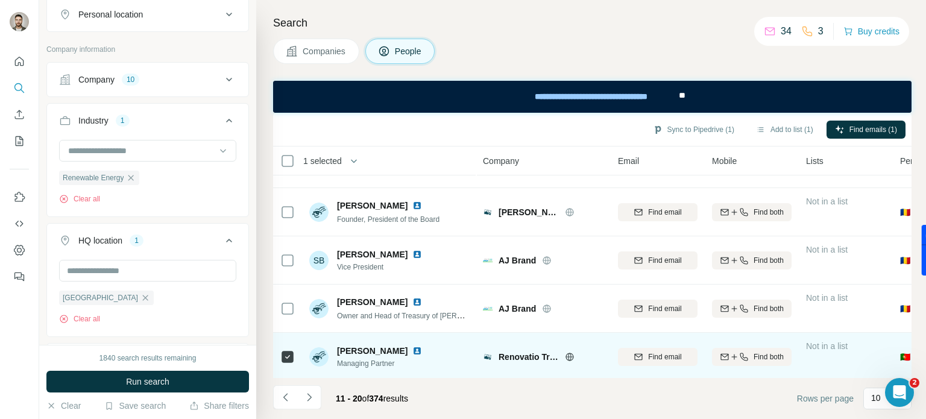
scroll to position [285, 0]
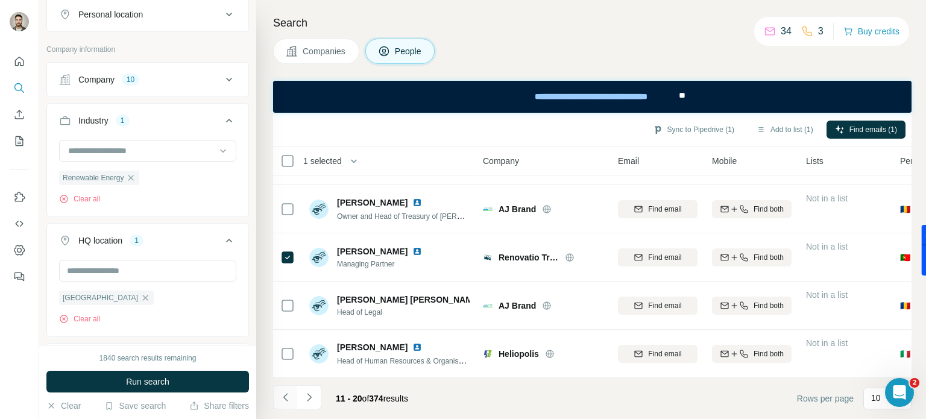
click at [286, 398] on icon "Navigate to previous page" at bounding box center [286, 397] width 12 height 12
